Goal: Task Accomplishment & Management: Complete application form

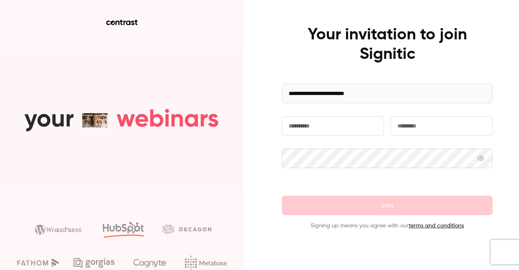
click at [328, 129] on input "text" at bounding box center [333, 125] width 102 height 19
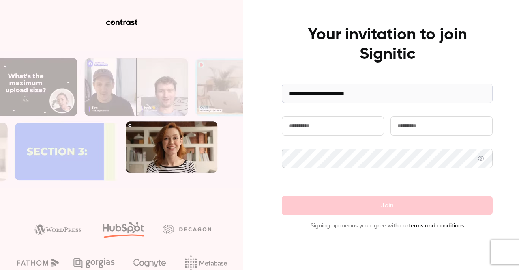
type input "******"
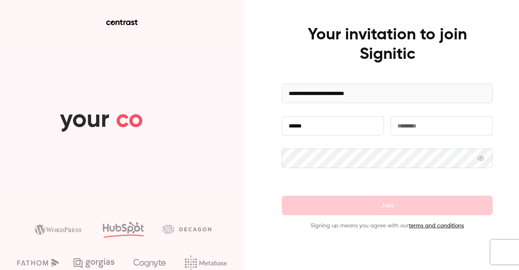
click at [404, 127] on input "text" at bounding box center [442, 125] width 102 height 19
type input "*******"
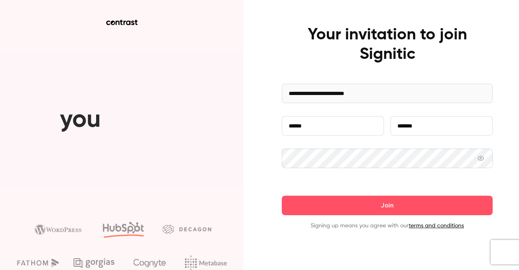
click at [484, 159] on div at bounding box center [387, 158] width 211 height 19
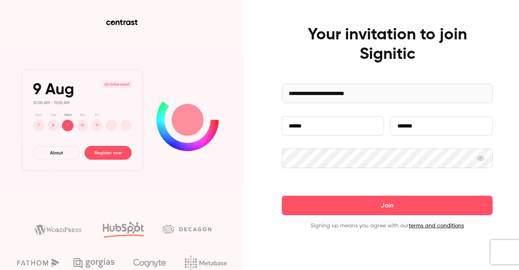
click at [484, 159] on icon at bounding box center [481, 158] width 6 height 5
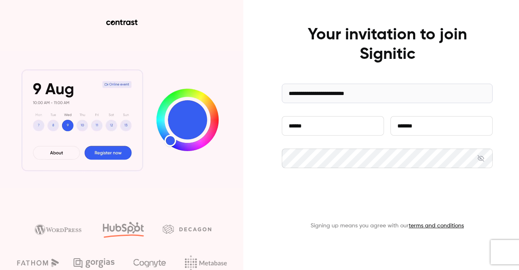
click at [426, 207] on button "Join" at bounding box center [387, 205] width 211 height 19
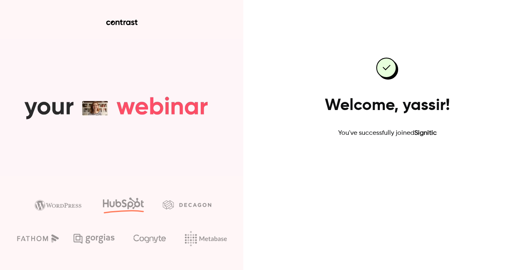
click at [420, 170] on link "Go to dashboard" at bounding box center [387, 163] width 69 height 19
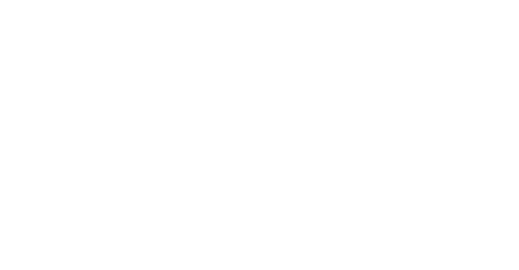
click at [420, 0] on html at bounding box center [259, 0] width 519 height 0
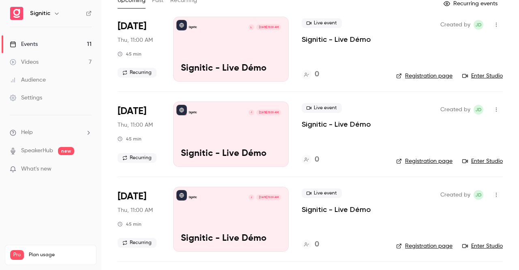
scroll to position [54, 0]
click at [33, 166] on span "What's new" at bounding box center [36, 169] width 30 height 9
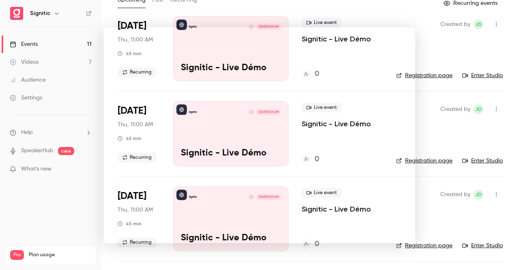
click at [70, 114] on div at bounding box center [259, 135] width 519 height 270
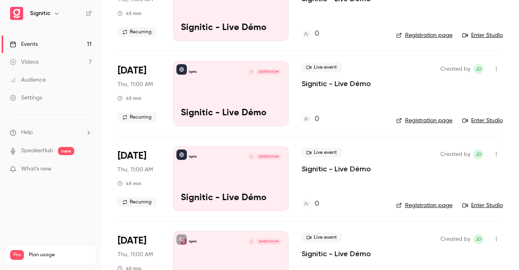
scroll to position [204, 0]
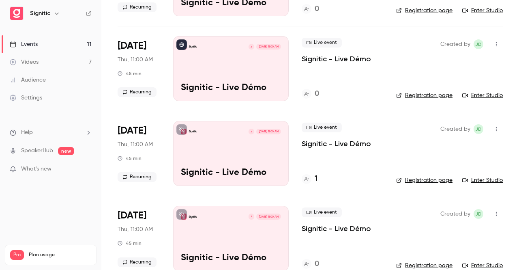
click at [252, 107] on li "[DATE] Thu, 11:00 AM 45 min Recurring Signitic J [DATE] 11:00 AM Signitic - Liv…" at bounding box center [311, 68] width 386 height 85
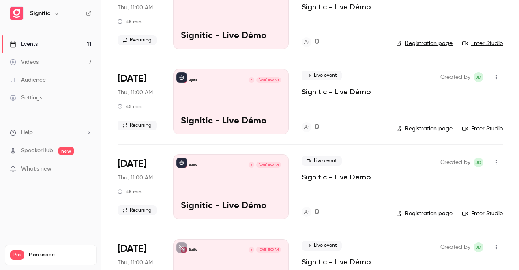
scroll to position [85, 0]
click at [50, 69] on link "Videos 7" at bounding box center [50, 62] width 101 height 18
